Goal: Information Seeking & Learning: Learn about a topic

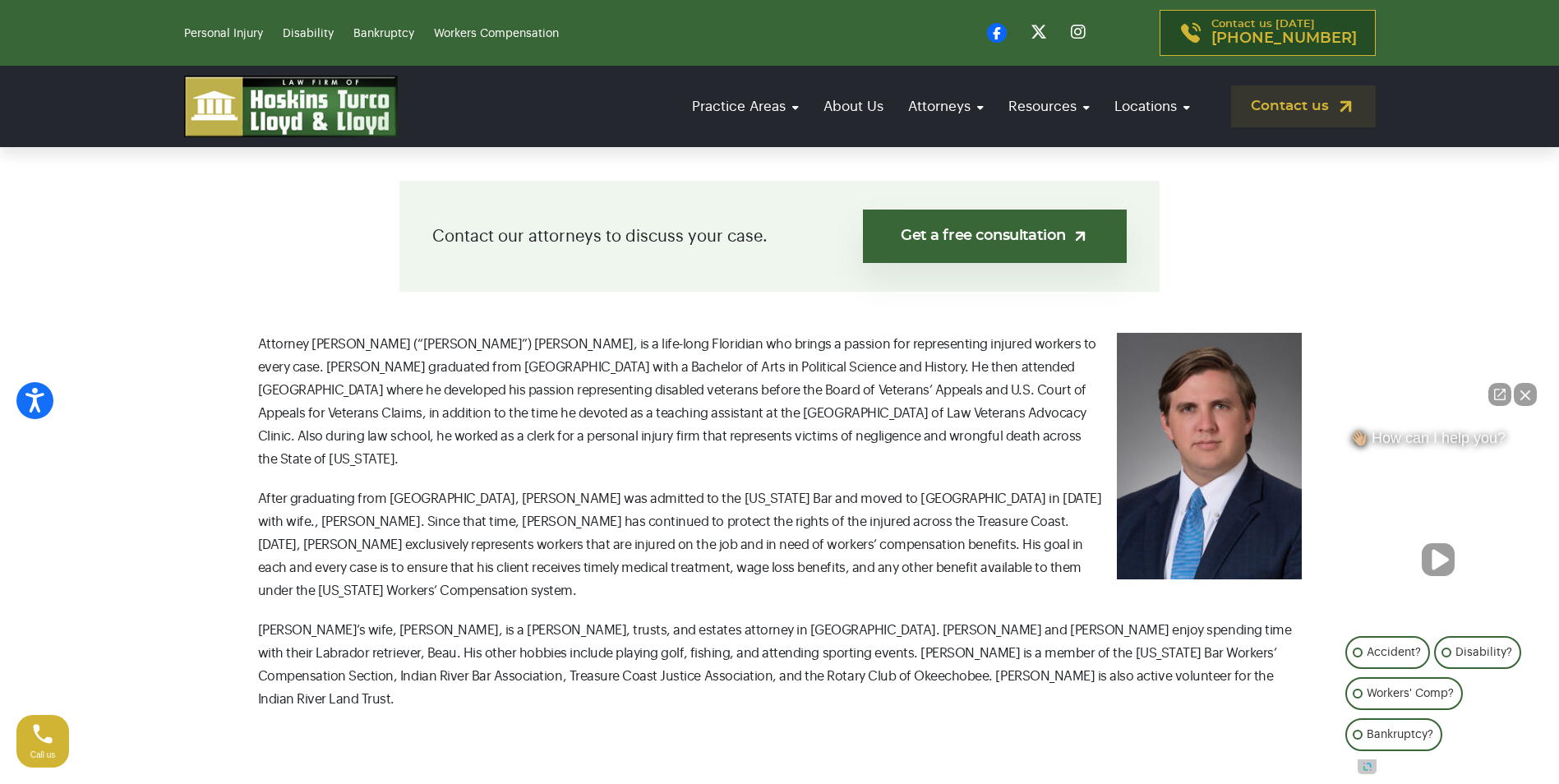
scroll to position [410, 0]
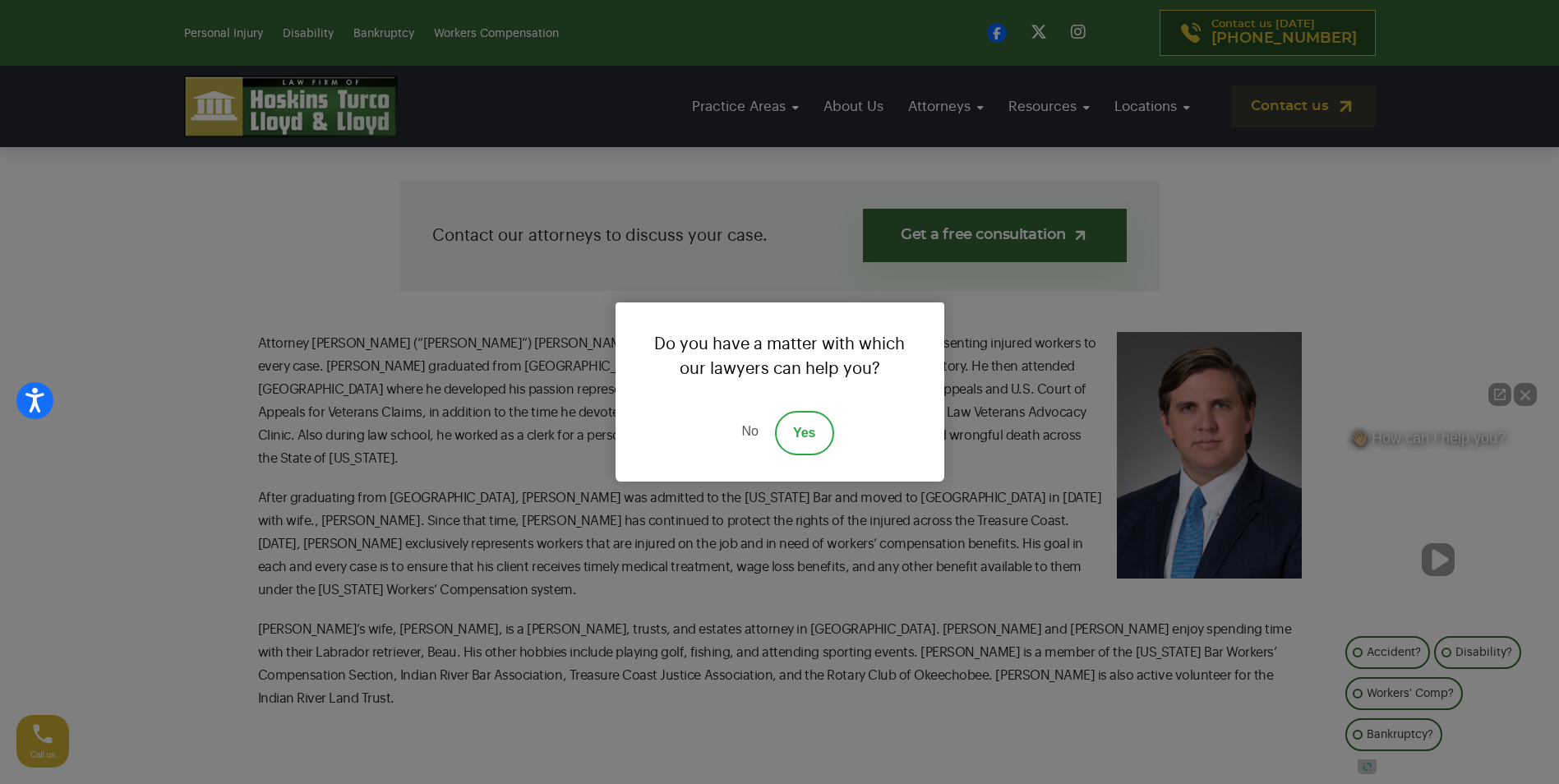
click at [751, 436] on link "No" at bounding box center [750, 432] width 50 height 45
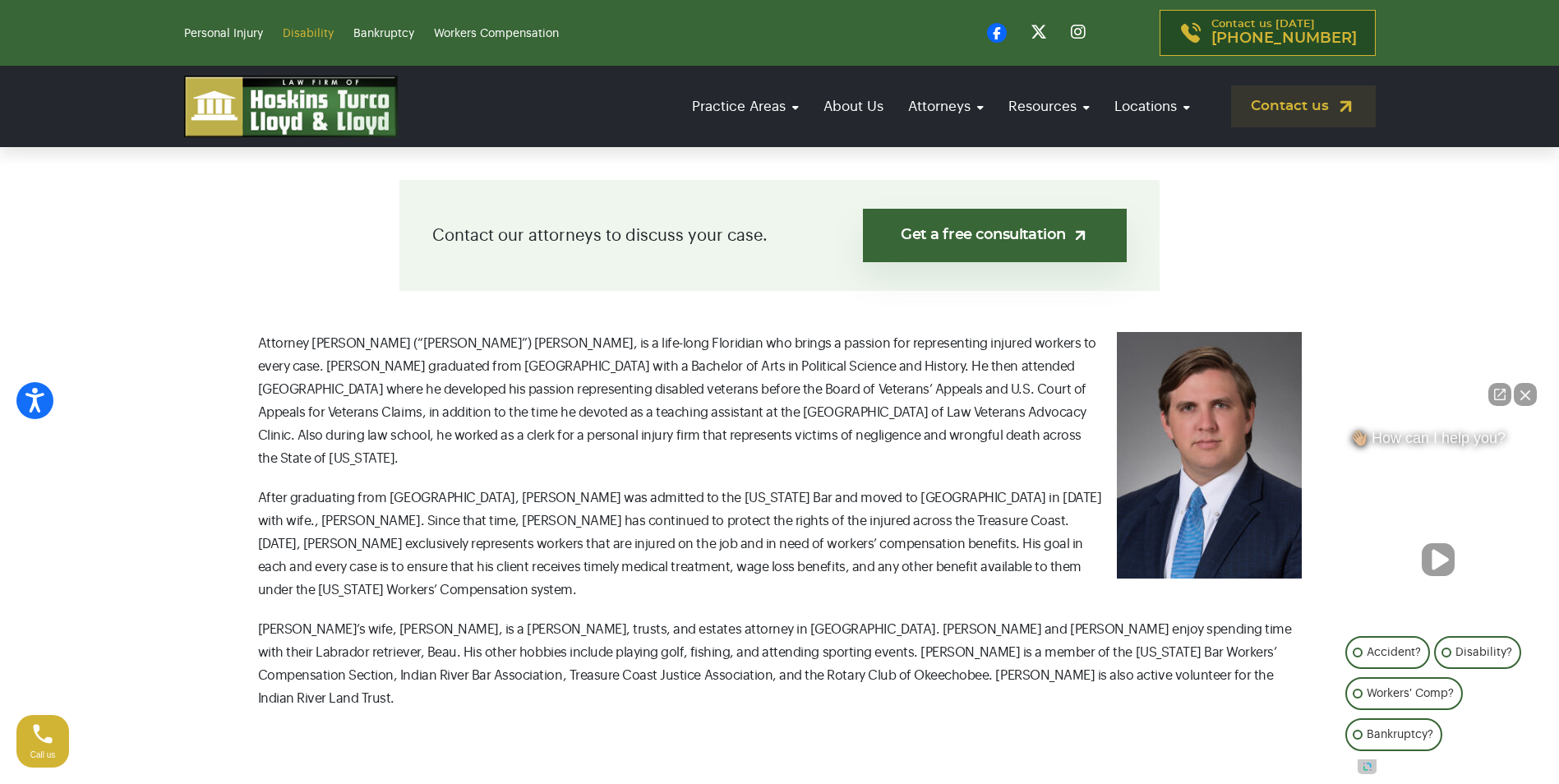
click at [302, 34] on link "Disability" at bounding box center [307, 34] width 51 height 12
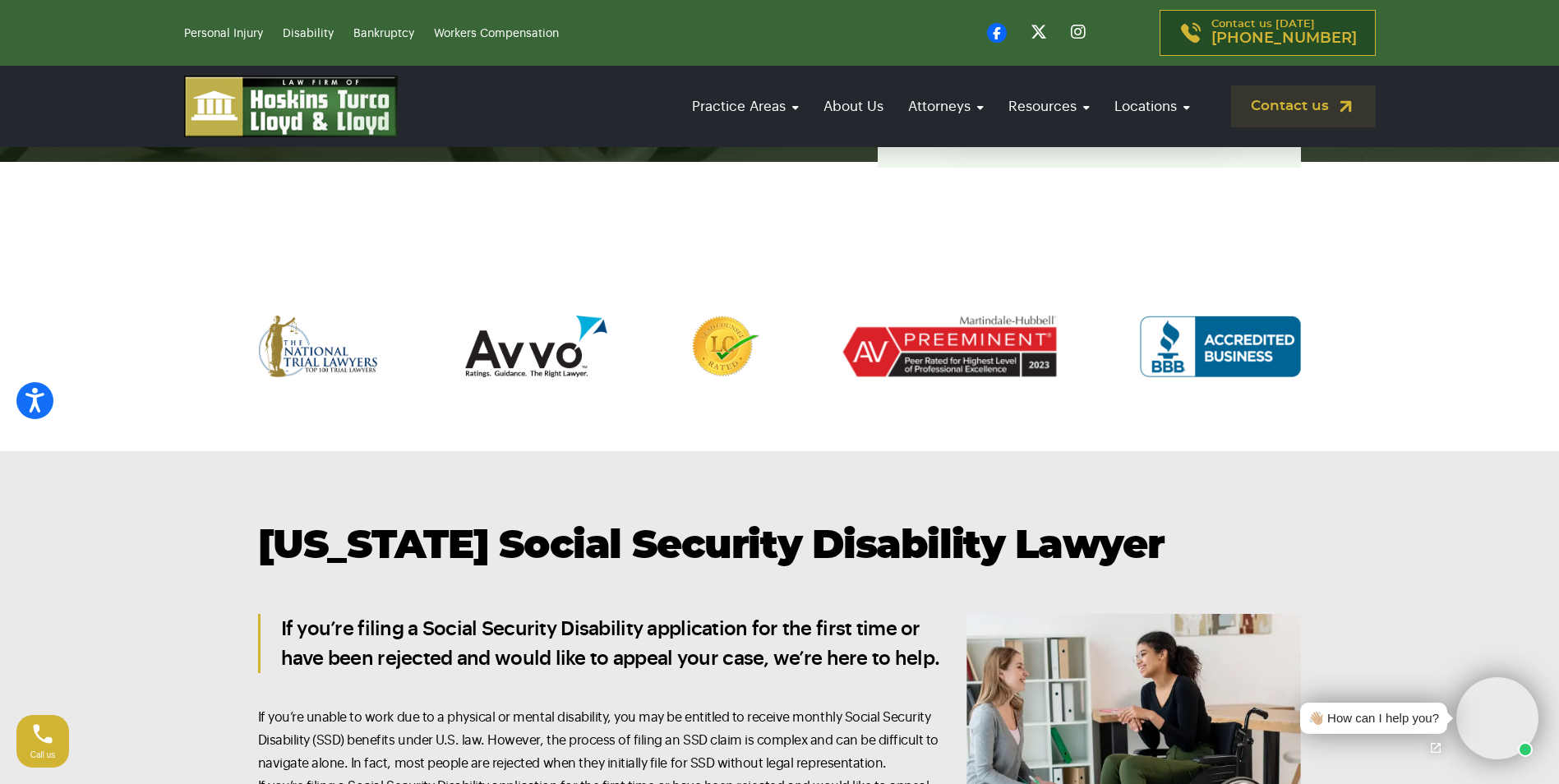
scroll to position [493, 0]
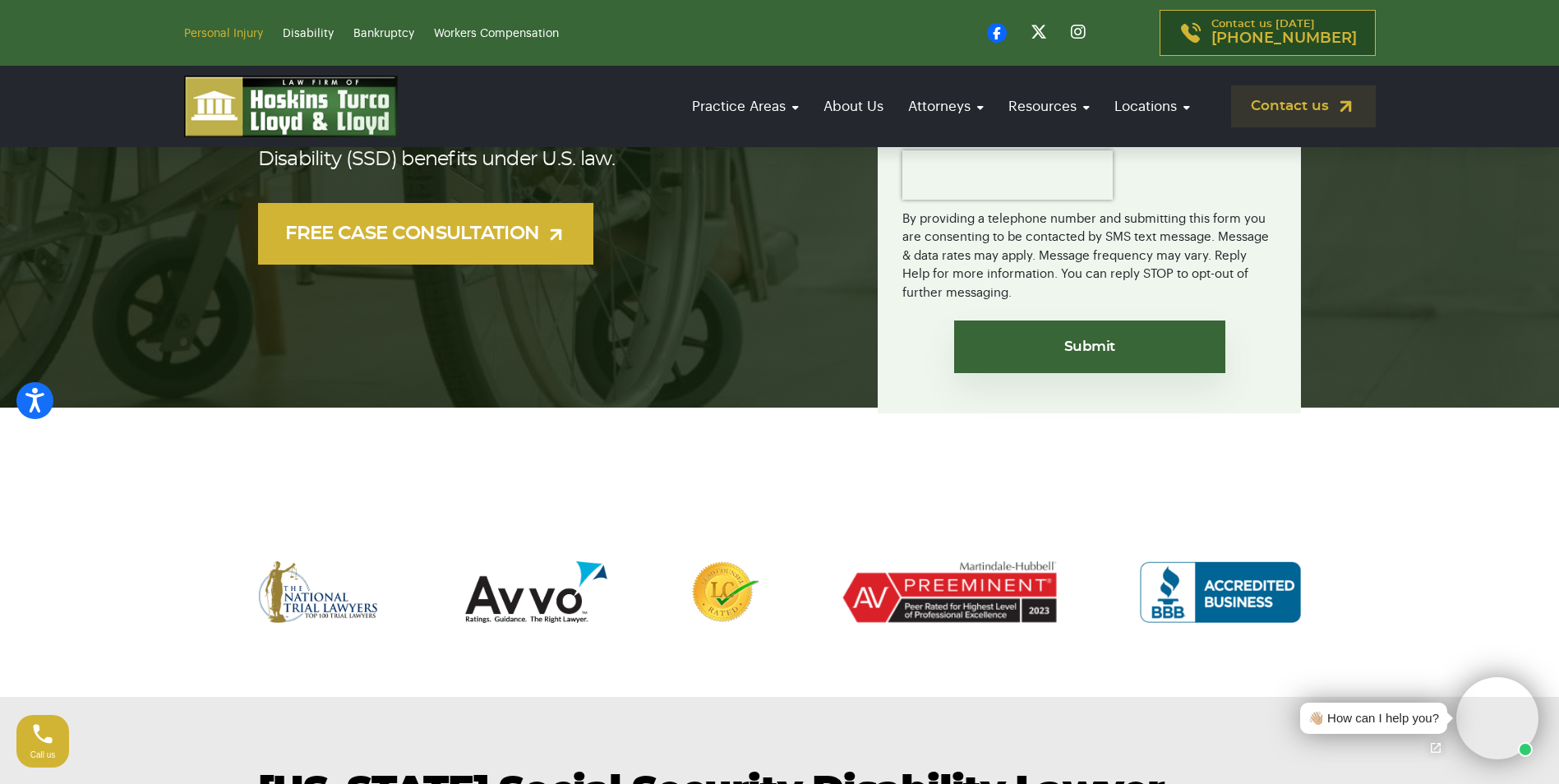
click at [241, 35] on link "Personal Injury" at bounding box center [224, 34] width 79 height 12
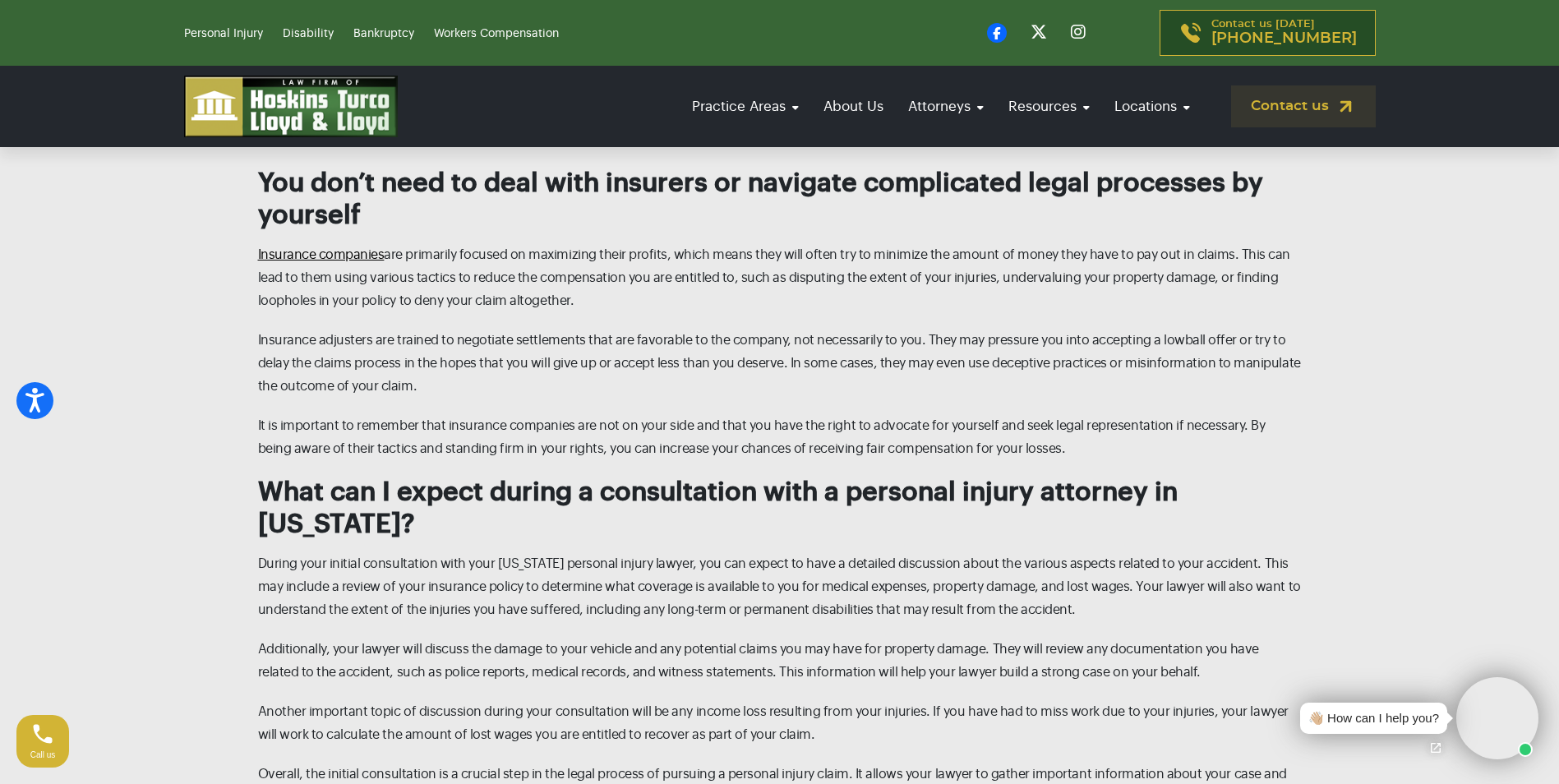
scroll to position [5914, 0]
